Goal: Navigation & Orientation: Understand site structure

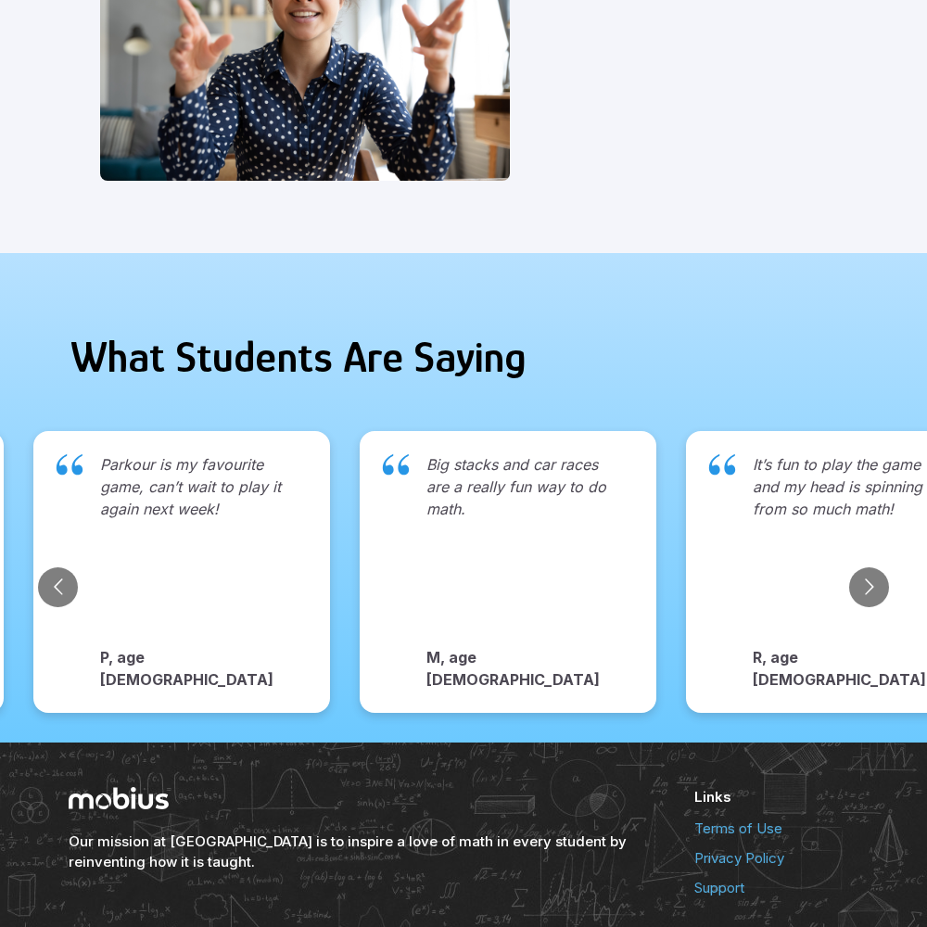
scroll to position [1854, 0]
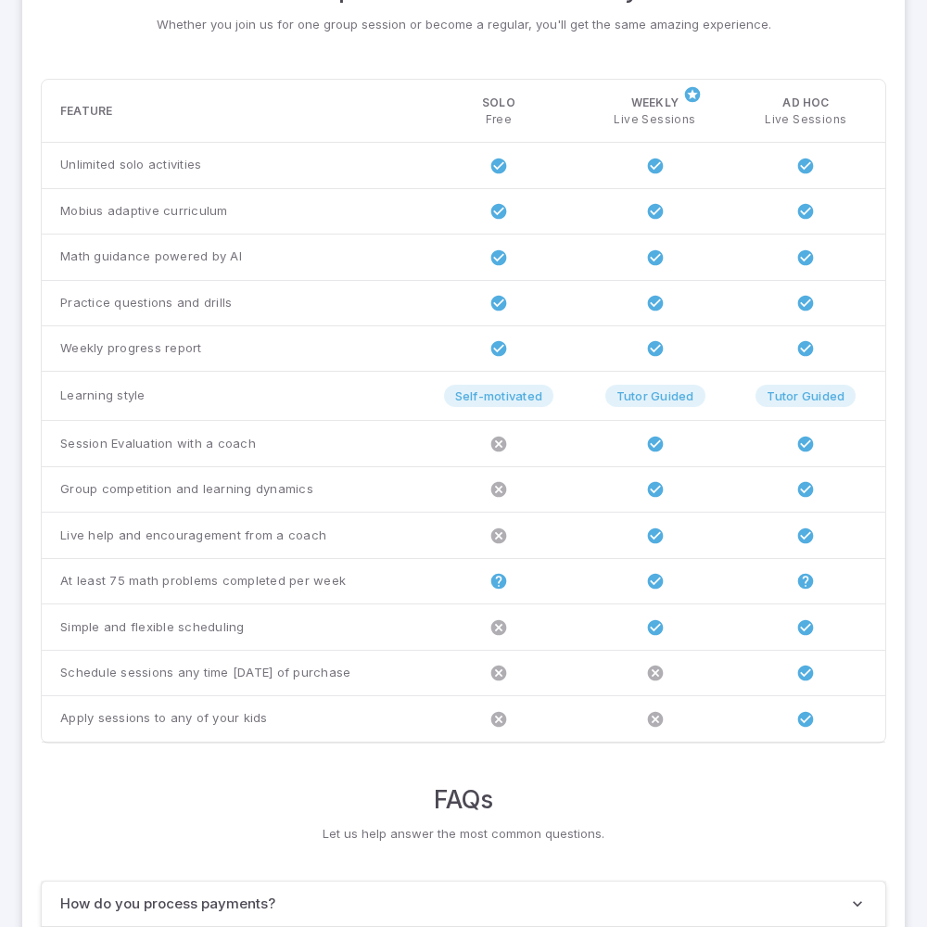
scroll to position [1422, 0]
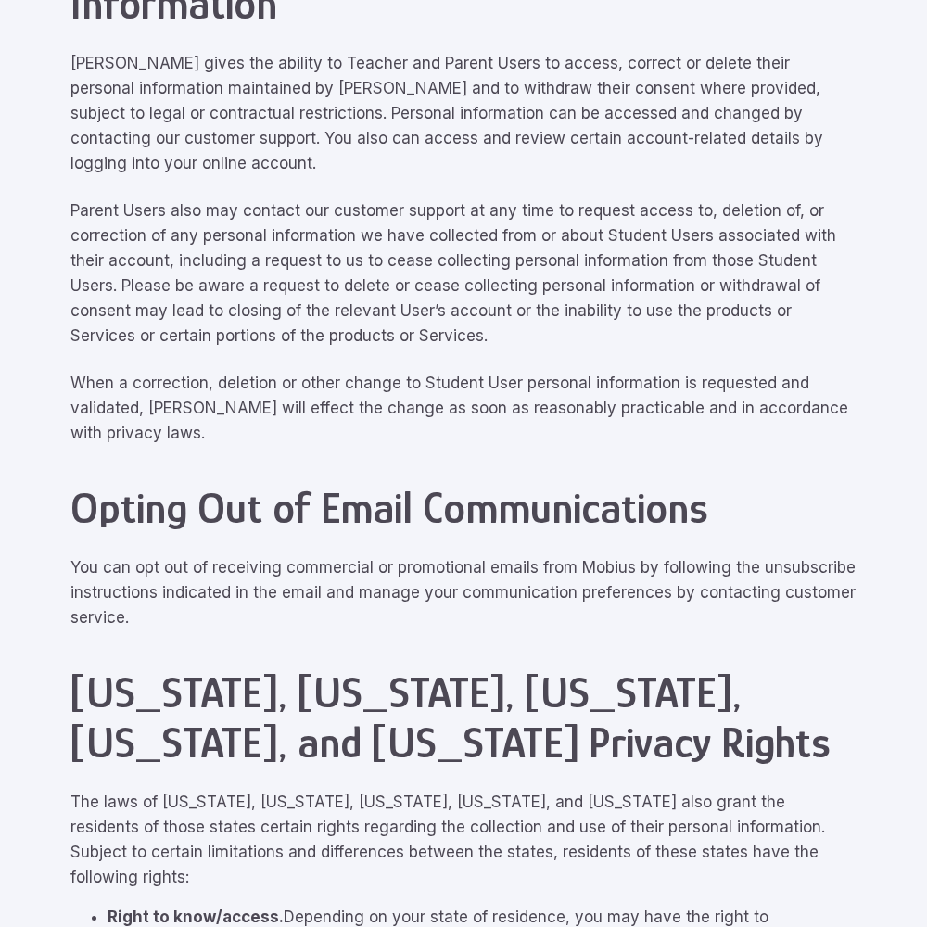
scroll to position [8342, 0]
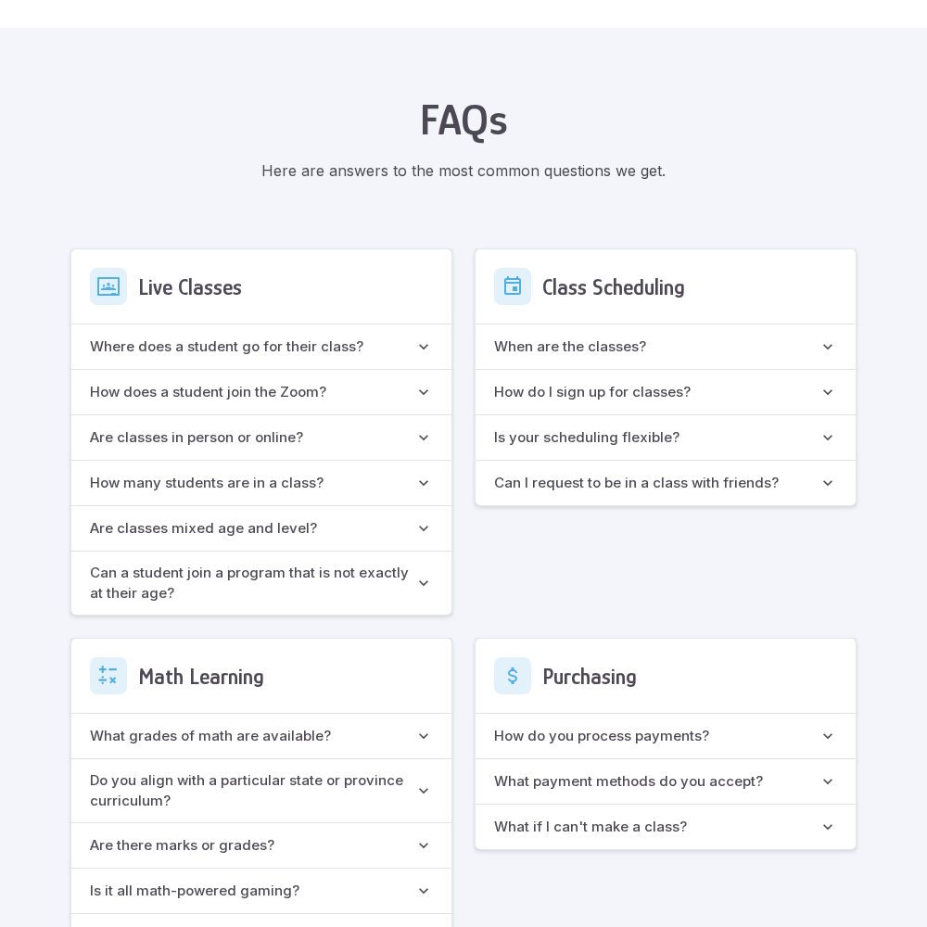
scroll to position [1646, 0]
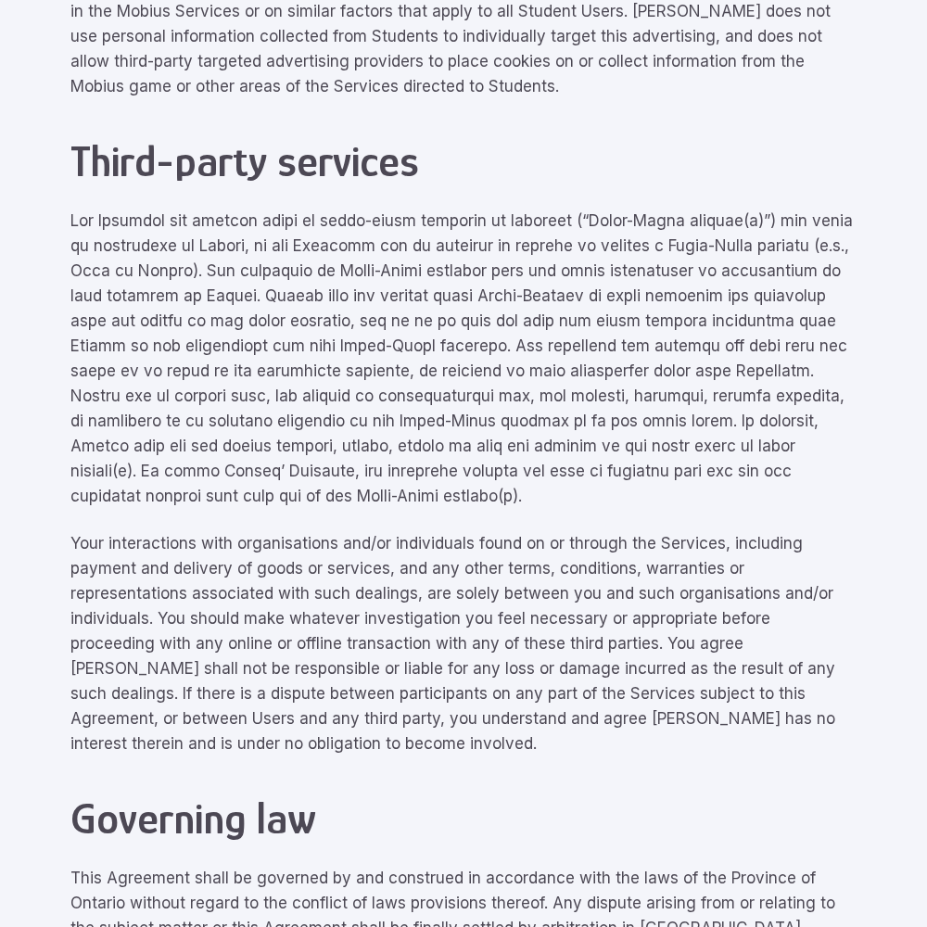
scroll to position [8342, 0]
